Goal: Information Seeking & Learning: Learn about a topic

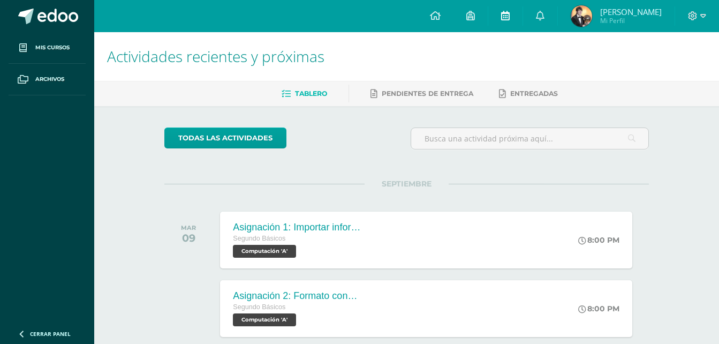
click at [511, 21] on link at bounding box center [505, 16] width 34 height 32
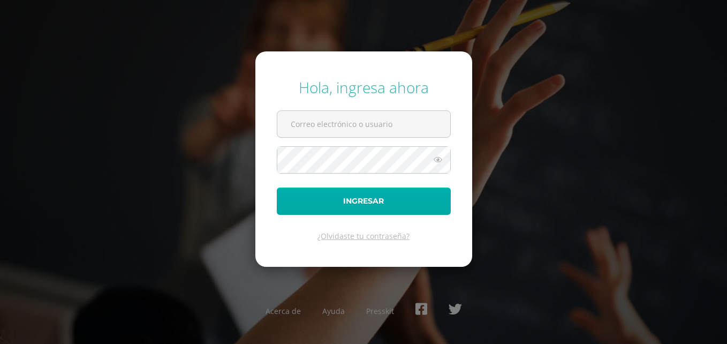
type input "20180034@fatima.edu.gt"
click at [385, 198] on button "Ingresar" at bounding box center [364, 200] width 174 height 27
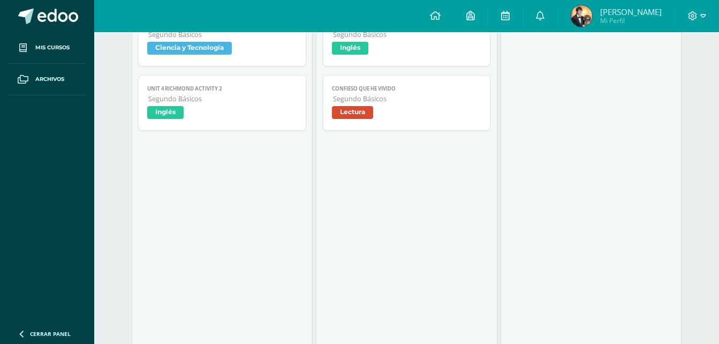
scroll to position [589, 0]
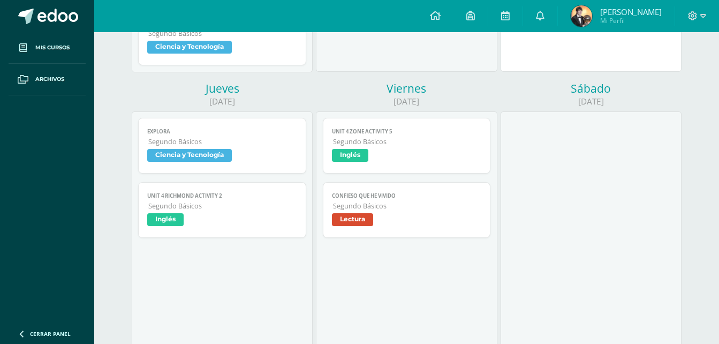
click at [239, 216] on span "Inglés" at bounding box center [222, 221] width 150 height 16
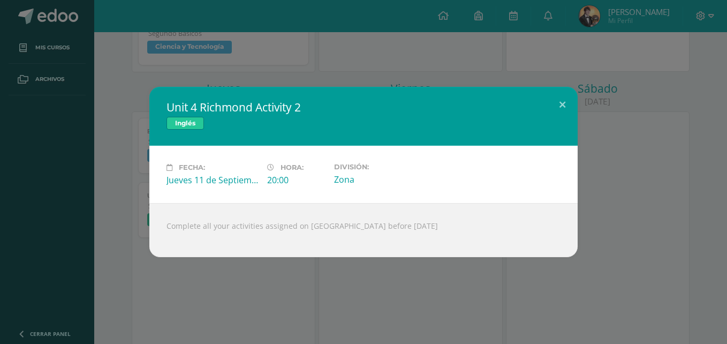
click at [73, 172] on div "Unit 4 Richmond Activity 2 Inglés Fecha: Jueves 11 de Septiembre Hora: 20:00 Di…" at bounding box center [363, 172] width 718 height 170
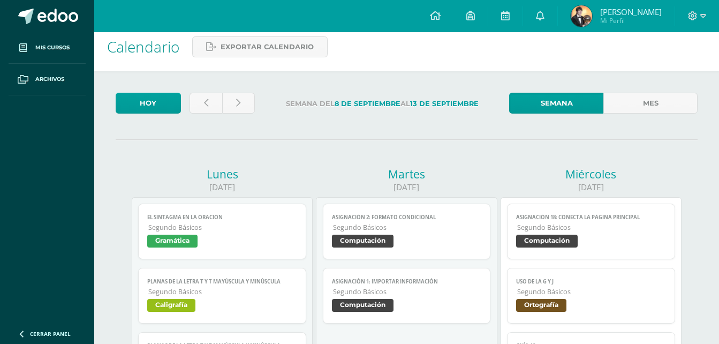
scroll to position [0, 0]
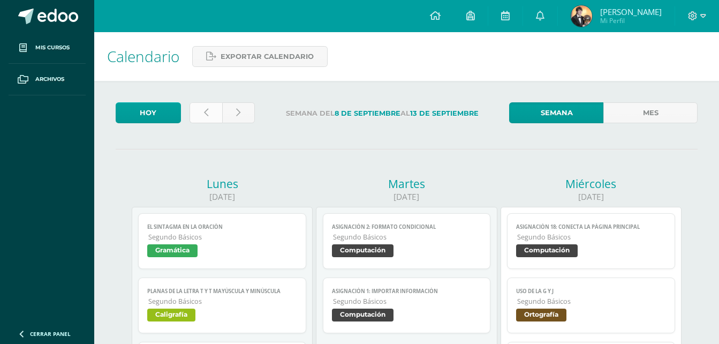
click at [215, 105] on link at bounding box center [206, 112] width 33 height 21
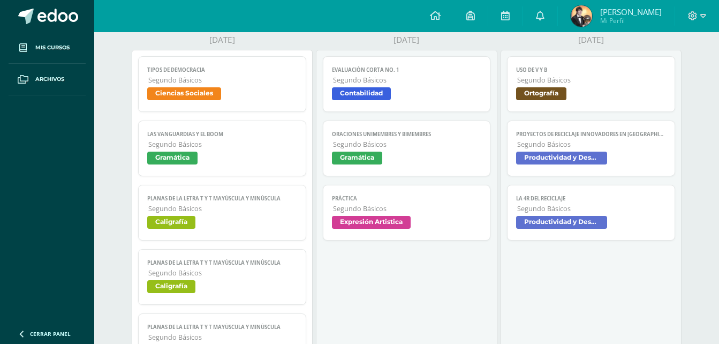
scroll to position [161, 0]
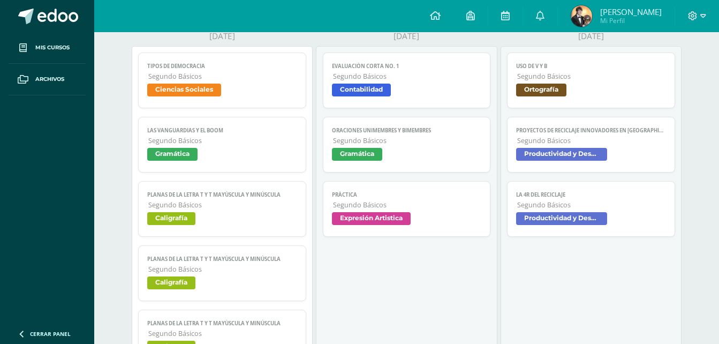
click at [627, 130] on span "PROYECTOS DE RECICLAJE INNOVADORES EN [GEOGRAPHIC_DATA]" at bounding box center [591, 130] width 150 height 7
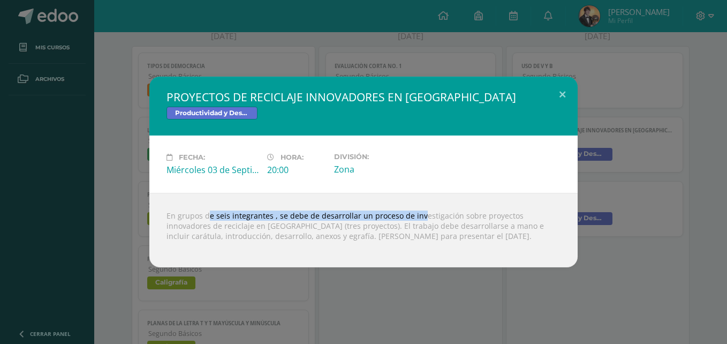
drag, startPoint x: 239, startPoint y: 210, endPoint x: 404, endPoint y: 208, distance: 165.4
click at [404, 208] on div "En grupos de seis integrantes , se debe de desarrollar un proceso de investigac…" at bounding box center [363, 230] width 428 height 74
drag, startPoint x: 404, startPoint y: 208, endPoint x: 283, endPoint y: 217, distance: 121.4
click at [283, 217] on div "En grupos de seis integrantes , se debe de desarrollar un proceso de investigac…" at bounding box center [363, 230] width 428 height 74
drag, startPoint x: 168, startPoint y: 217, endPoint x: 310, endPoint y: 204, distance: 143.0
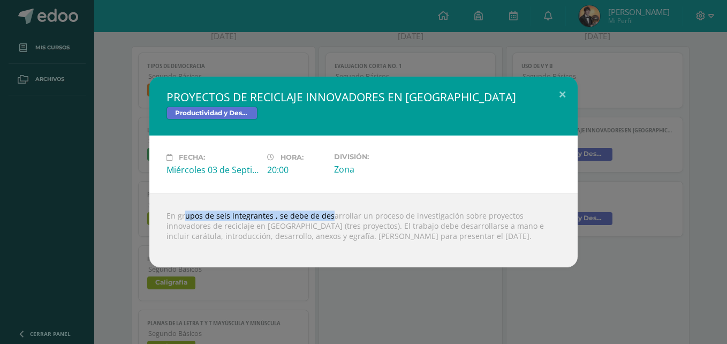
click at [310, 204] on div "En grupos de seis integrantes , se debe de desarrollar un proceso de investigac…" at bounding box center [363, 230] width 428 height 74
drag, startPoint x: 310, startPoint y: 204, endPoint x: 245, endPoint y: 218, distance: 66.4
click at [245, 218] on div "En grupos de seis integrantes , se debe de desarrollar un proceso de investigac…" at bounding box center [363, 230] width 428 height 74
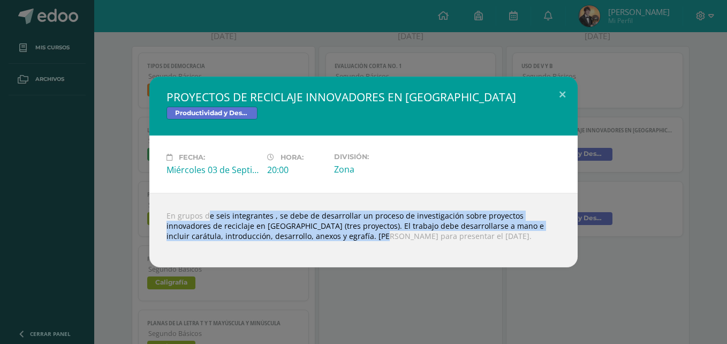
drag, startPoint x: 191, startPoint y: 214, endPoint x: 320, endPoint y: 232, distance: 130.8
click at [318, 234] on div "En grupos de seis integrantes , se debe de desarrollar un proceso de investigac…" at bounding box center [363, 230] width 428 height 74
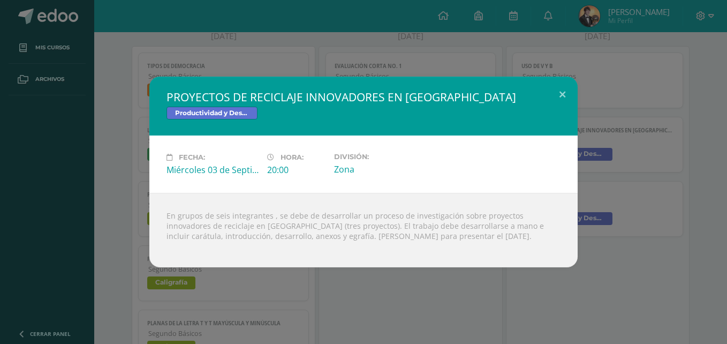
click at [684, 159] on div "PROYECTOS DE RECICLAJE INNOVADORES EN GUATEMALA Productividad y Desarrollo Fech…" at bounding box center [363, 172] width 718 height 191
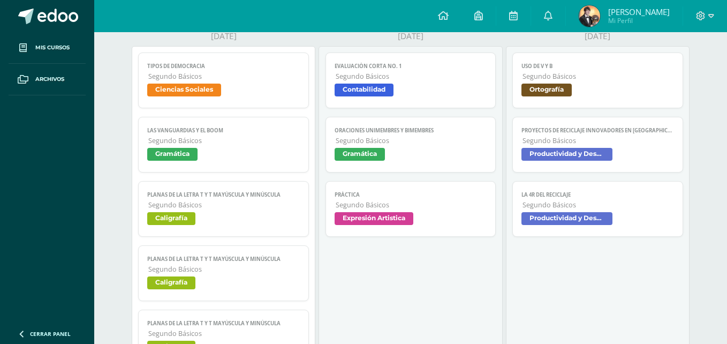
click at [631, 209] on div "PROYECTOS DE RECICLAJE INNOVADORES EN GUATEMALA Productividad y Desarrollo Fech…" at bounding box center [363, 172] width 718 height 191
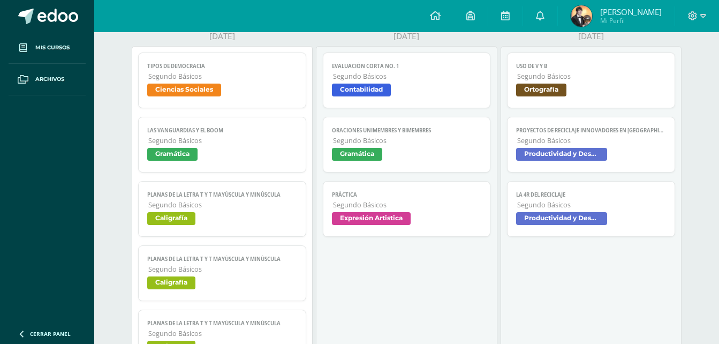
click at [631, 209] on span "Segundo Básicos" at bounding box center [591, 204] width 149 height 9
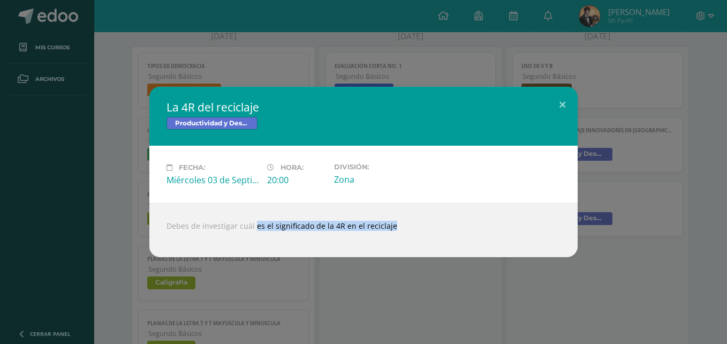
drag, startPoint x: 277, startPoint y: 240, endPoint x: 497, endPoint y: 240, distance: 220.0
click at [486, 241] on div "Debes de investigar cuál es el significado de la 4R en el reciclaje" at bounding box center [363, 230] width 428 height 54
drag, startPoint x: 497, startPoint y: 240, endPoint x: 55, endPoint y: 143, distance: 452.7
click at [0, 148] on div "La 4R del reciclaje Productividad y Desarrollo Fecha: Miércoles 03 de Septiembr…" at bounding box center [363, 172] width 727 height 344
